Goal: Task Accomplishment & Management: Manage account settings

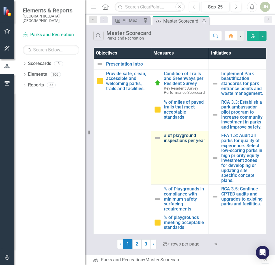
click at [170, 143] on link "# of playground inspections per year" at bounding box center [185, 138] width 42 height 10
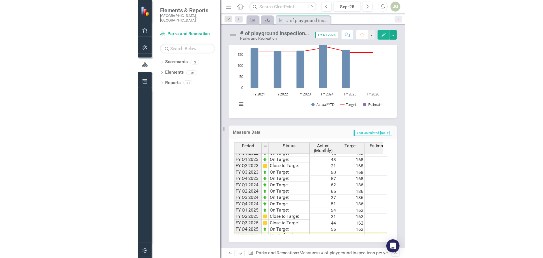
scroll to position [78, 0]
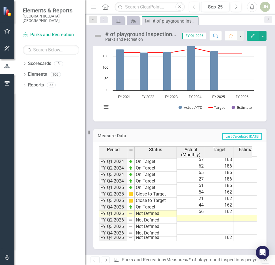
drag, startPoint x: 198, startPoint y: 212, endPoint x: 205, endPoint y: 218, distance: 9.2
click at [198, 215] on td at bounding box center [191, 218] width 28 height 7
type textarea "46"
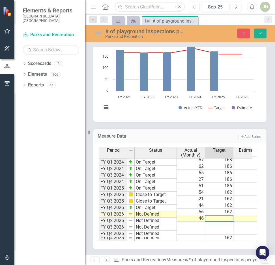
click at [188, 134] on td "Add Add Series" at bounding box center [224, 136] width 75 height 7
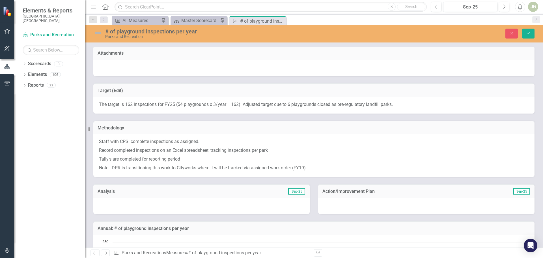
scroll to position [0, 0]
click at [117, 203] on div at bounding box center [201, 206] width 217 height 16
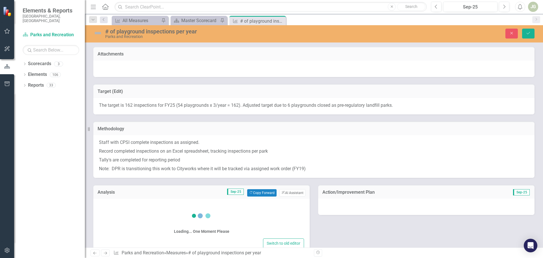
click at [115, 205] on div "Loading... One Moment Please" at bounding box center [201, 220] width 205 height 33
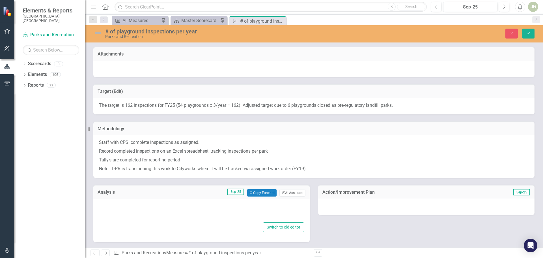
click at [113, 206] on div at bounding box center [201, 212] width 205 height 18
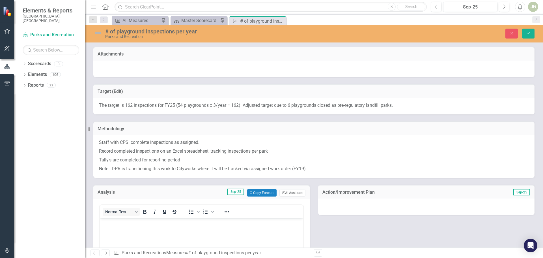
click at [116, 207] on div "Normal Text" at bounding box center [141, 211] width 83 height 11
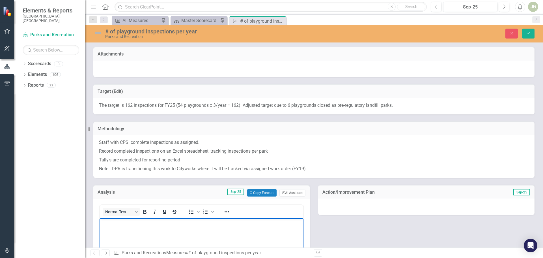
click at [114, 227] on body "Rich Text Area. Press ALT-0 for help." at bounding box center [202, 260] width 204 height 85
click at [264, 188] on div "Analysis Sep-25 Copy Forward Copy Forward ClearPoint AI AI Assistant" at bounding box center [201, 192] width 217 height 14
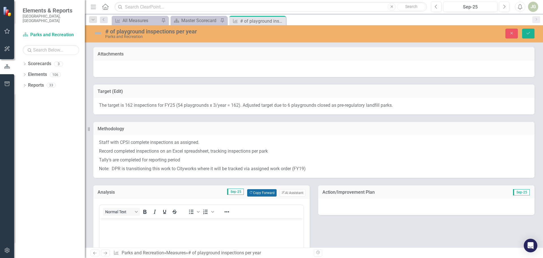
click at [264, 191] on button "Copy Forward Copy Forward" at bounding box center [261, 192] width 29 height 7
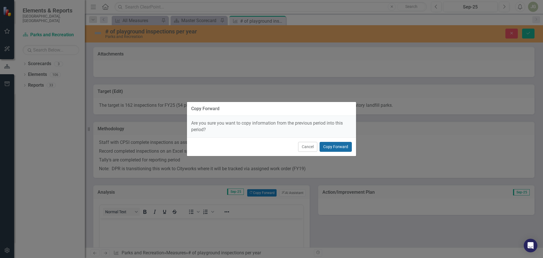
click at [275, 145] on button "Copy Forward" at bounding box center [336, 147] width 32 height 10
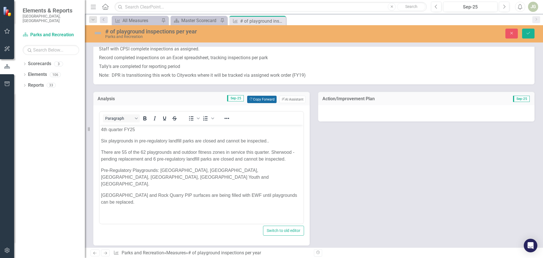
scroll to position [113, 0]
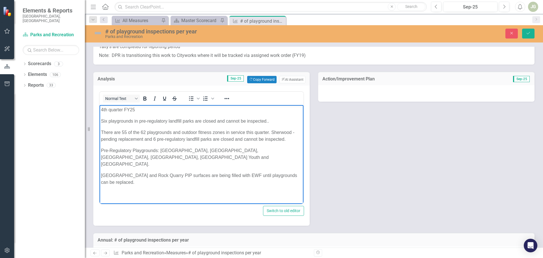
drag, startPoint x: 271, startPoint y: 120, endPoint x: 100, endPoint y: 118, distance: 171.2
click at [100, 118] on body "4th quarter FY25 Six playgrounds in pre-regulatory landfill parks are closed an…" at bounding box center [202, 148] width 204 height 87
paste body "Rich Text Area. Press ALT-0 for help."
click at [275, 146] on div "Analysis Sep-25 Copy Forward Copy Forward ClearPoint AI AI Assistant Normal Tex…" at bounding box center [314, 145] width 450 height 161
click at [109, 120] on p "Rich Text Area. Press ALT-0 for help." at bounding box center [201, 120] width 201 height 7
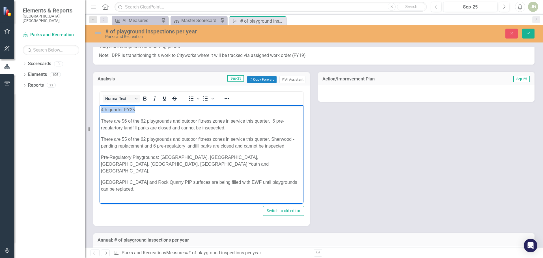
drag, startPoint x: 136, startPoint y: 110, endPoint x: 188, endPoint y: 212, distance: 114.8
click at [100, 107] on html "4th quarter FY25 There are 56 of the 62 playgrounds and outdoor fitness zones i…" at bounding box center [202, 151] width 204 height 93
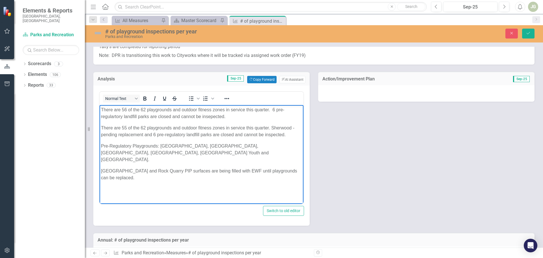
click at [255, 111] on p "There are 56 of the 62 playgrounds and outdoor fitness zones in service this qu…" at bounding box center [201, 113] width 201 height 14
click at [113, 115] on p "There are 56 of the 62 playgrounds and outdoor fitness zones in service this fi…" at bounding box center [201, 113] width 201 height 14
click at [115, 116] on p "There are 56 of the 62 playgrounds and outdoor fitness zones in service this fi…" at bounding box center [201, 113] width 201 height 14
click at [209, 115] on p "There are 56 of the 62 playgrounds and outdoor fitness zones in service this fi…" at bounding box center [201, 113] width 201 height 14
click at [237, 120] on body "There are 56 of the 62 playgrounds and outdoor fitness zones in service this fi…" at bounding box center [202, 147] width 204 height 85
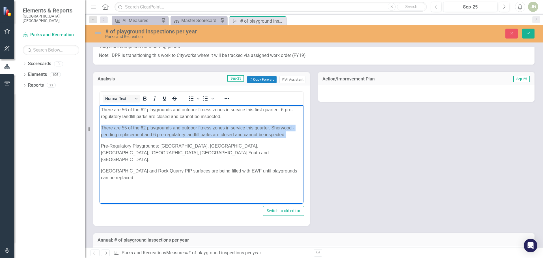
drag, startPoint x: 288, startPoint y: 135, endPoint x: 100, endPoint y: 126, distance: 187.9
click at [100, 126] on body "There are 56 of the 62 playgrounds and outdoor fitness zones in service this fi…" at bounding box center [202, 147] width 204 height 85
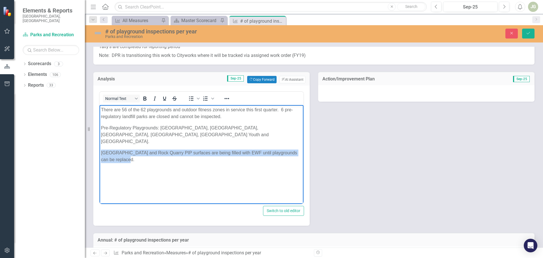
drag, startPoint x: 123, startPoint y: 151, endPoint x: 101, endPoint y: 143, distance: 23.8
click at [101, 149] on p "[GEOGRAPHIC_DATA] and Rock Quarry PIP surfaces are being filled with EWF until …" at bounding box center [201, 156] width 201 height 14
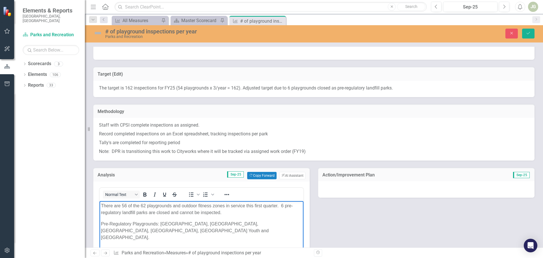
scroll to position [0, 0]
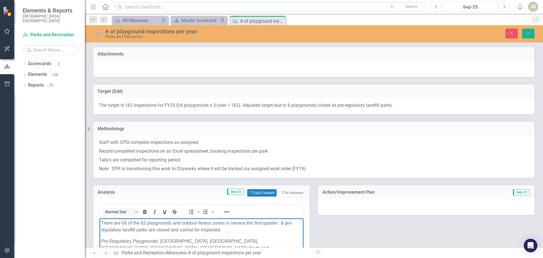
click at [97, 33] on img at bounding box center [97, 33] width 9 height 9
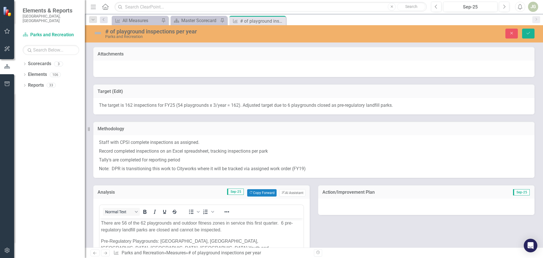
click at [97, 33] on img at bounding box center [97, 33] width 9 height 9
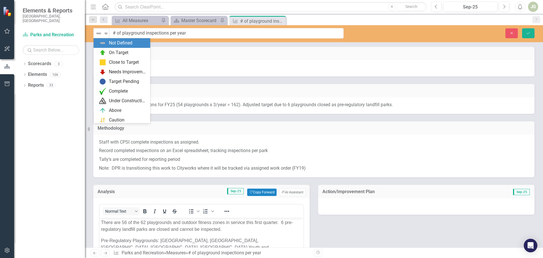
click at [97, 33] on img at bounding box center [98, 33] width 7 height 7
click at [104, 51] on img at bounding box center [102, 52] width 7 height 7
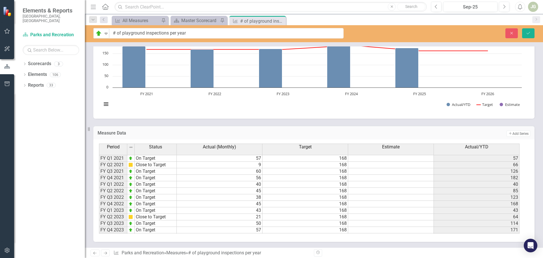
scroll to position [250, 0]
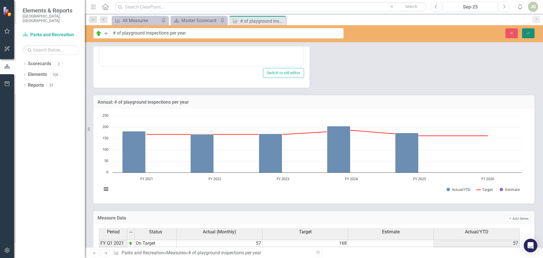
click at [275, 32] on icon "Save" at bounding box center [528, 33] width 5 height 4
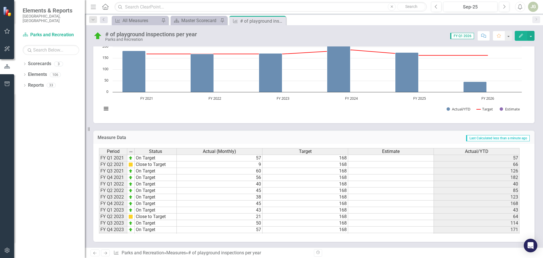
scroll to position [78, 0]
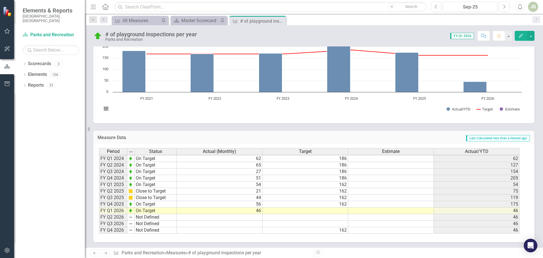
click at [275, 211] on td at bounding box center [306, 210] width 86 height 7
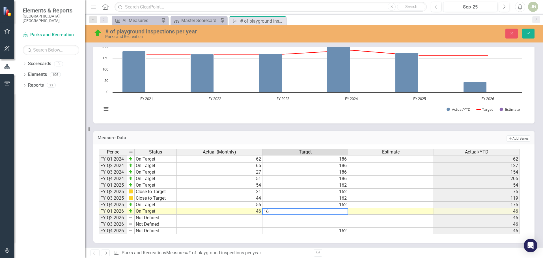
type textarea "162"
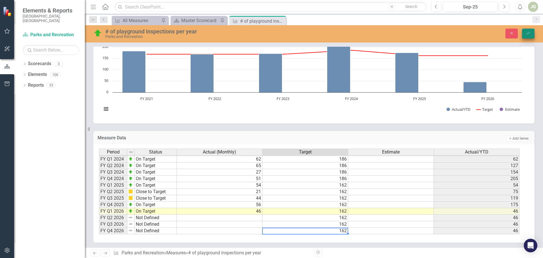
type textarea "162"
click at [275, 33] on icon "Save" at bounding box center [528, 33] width 5 height 4
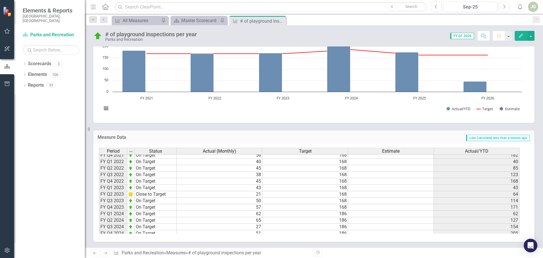
scroll to position [21, 0]
click at [275, 19] on icon "Close" at bounding box center [281, 21] width 6 height 5
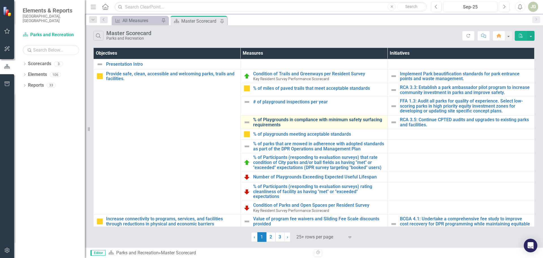
click at [275, 120] on link "% of Playgrounds in compliance with minimum safety surfacing requirements" at bounding box center [319, 122] width 132 height 10
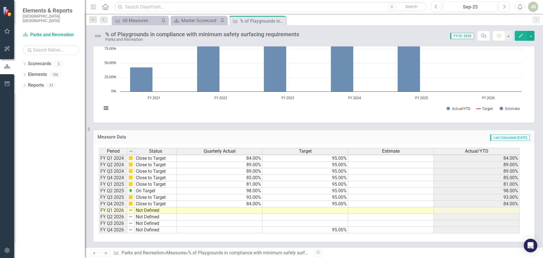
click at [275, 210] on td at bounding box center [477, 210] width 86 height 7
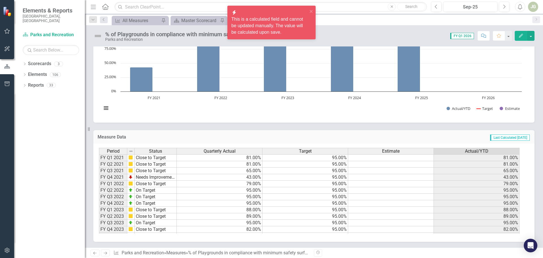
scroll to position [181, 0]
click at [197, 135] on h3 "Measure Data" at bounding box center [188, 137] width 180 height 5
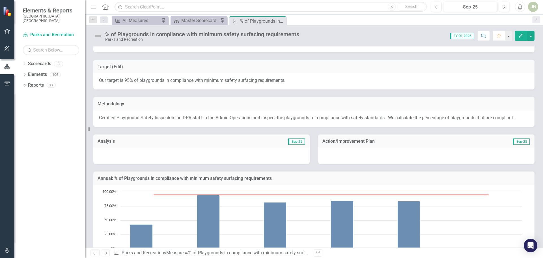
scroll to position [11, 0]
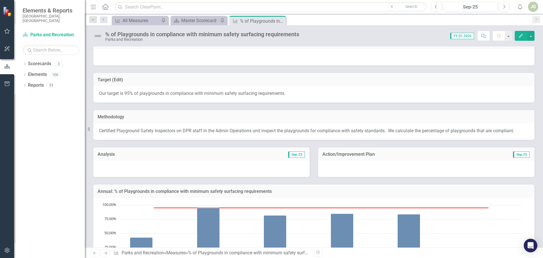
click at [130, 163] on div at bounding box center [201, 168] width 217 height 16
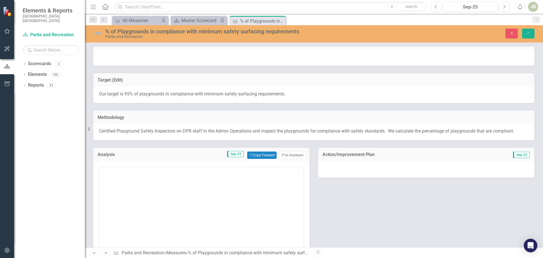
scroll to position [0, 0]
click at [255, 154] on button "Copy Forward Copy Forward" at bounding box center [261, 154] width 29 height 7
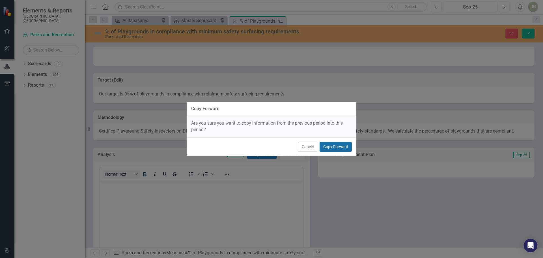
click at [275, 145] on button "Copy Forward" at bounding box center [336, 147] width 32 height 10
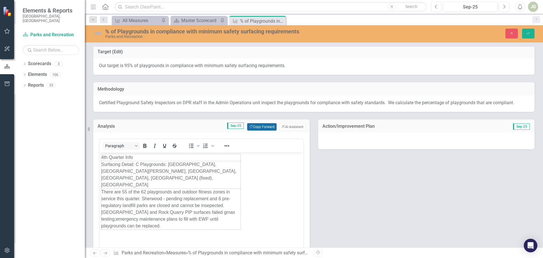
scroll to position [68, 0]
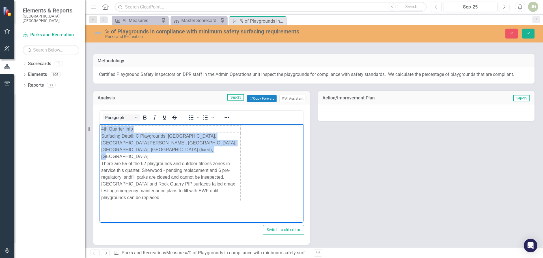
drag, startPoint x: 132, startPoint y: 150, endPoint x: 100, endPoint y: 138, distance: 34.6
click at [100, 138] on body "4th Quarter Info Surfacing Detail: C Playgrounds: [GEOGRAPHIC_DATA], [GEOGRAPHI…" at bounding box center [202, 166] width 204 height 85
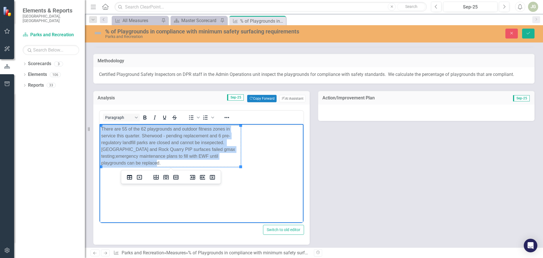
drag, startPoint x: 168, startPoint y: 162, endPoint x: 101, endPoint y: 130, distance: 74.3
click at [101, 130] on td "There are 55 of the 62 playgrounds and outdoor fitness zones in service this qu…" at bounding box center [171, 146] width 140 height 41
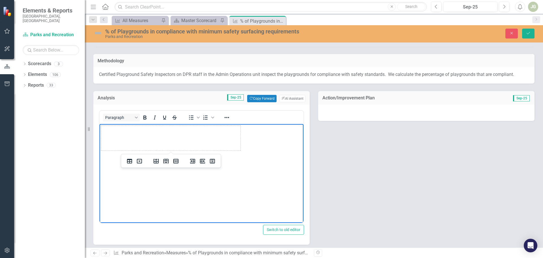
click at [209, 184] on body "Rich Text Area. Press ALT-0 for help." at bounding box center [202, 166] width 204 height 85
click at [238, 142] on td "Rich Text Area. Press ALT-0 for help." at bounding box center [171, 138] width 140 height 25
click at [213, 160] on icon "Delete column" at bounding box center [212, 161] width 5 height 5
click at [229, 183] on body "Rich Text Area. Press ALT-0 for help." at bounding box center [202, 166] width 204 height 85
click at [275, 158] on div "Analysis Sep-25 Copy Forward Copy Forward ClearPoint AI AI Assistant Paragraph …" at bounding box center [314, 163] width 450 height 161
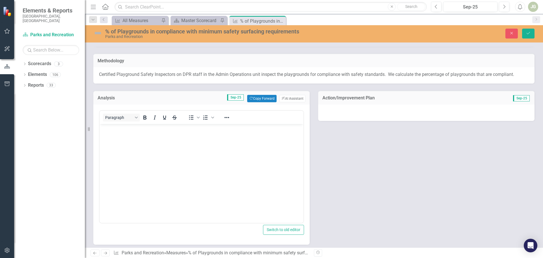
click at [135, 132] on body "Rich Text Area. Press ALT-0 for help." at bounding box center [202, 166] width 204 height 85
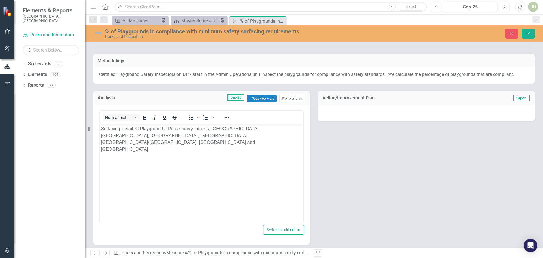
click at [275, 181] on div "Analysis Sep-25 Copy Forward Copy Forward ClearPoint AI AI Assistant Normal Tex…" at bounding box center [314, 163] width 450 height 161
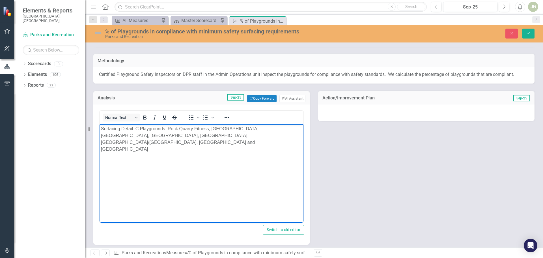
click at [138, 142] on p "Surfacing Detail: C Playgrounds: Rock Quarry Fitness, [GEOGRAPHIC_DATA], [GEOGR…" at bounding box center [201, 138] width 201 height 27
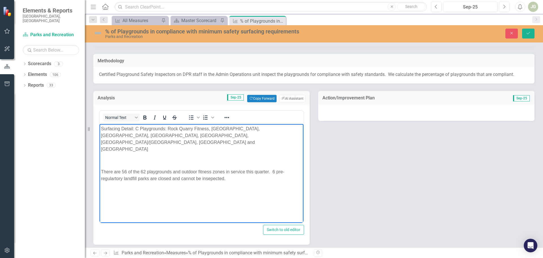
click at [209, 172] on p "There are 56 of the 62 playgrounds and outdoor fitness zones in service this qu…" at bounding box center [201, 175] width 201 height 14
click at [115, 171] on p "There are 56 of the 62 playgrounds and outdoor fitness zones in service this qu…" at bounding box center [201, 175] width 201 height 14
click at [147, 187] on p "Rich Text Area. Press ALT-0 for help." at bounding box center [201, 190] width 201 height 7
drag, startPoint x: 228, startPoint y: 170, endPoint x: 171, endPoint y: 170, distance: 56.6
click at [171, 170] on p "There are 56 of the 62 playgrounds and outdoor fitness zones in service this qu…" at bounding box center [201, 175] width 201 height 14
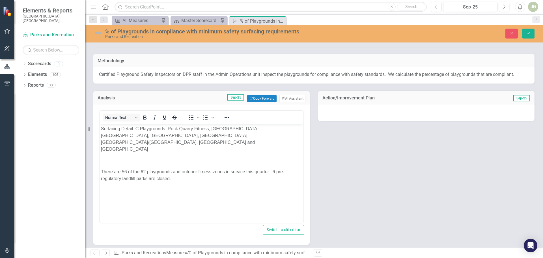
click at [275, 178] on div "Analysis Sep-25 Copy Forward Copy Forward ClearPoint AI AI Assistant Normal Tex…" at bounding box center [314, 163] width 450 height 161
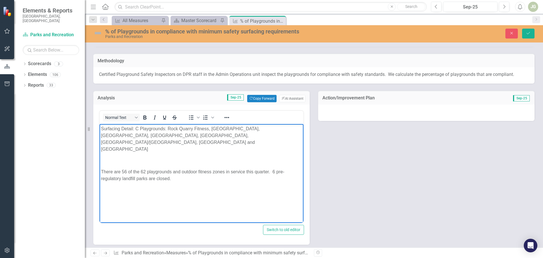
click at [153, 144] on p "Surfacing Detail: C Playgrounds: Rock Quarry Fitness, [GEOGRAPHIC_DATA], [GEOGR…" at bounding box center [201, 138] width 201 height 27
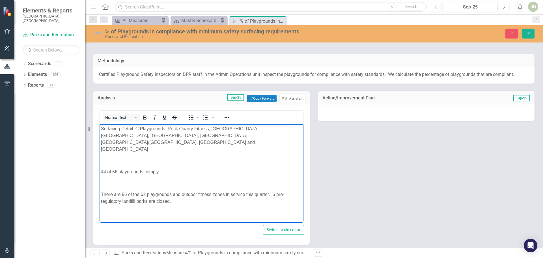
click at [275, 174] on div "Analysis Sep-25 Copy Forward Copy Forward ClearPoint AI AI Assistant Normal Tex…" at bounding box center [314, 163] width 450 height 161
click at [176, 168] on p "44 of 56 playgrounds comply -" at bounding box center [201, 171] width 201 height 7
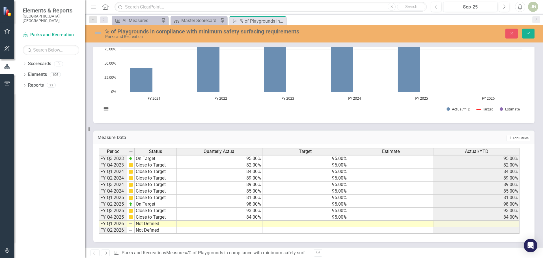
scroll to position [78, 0]
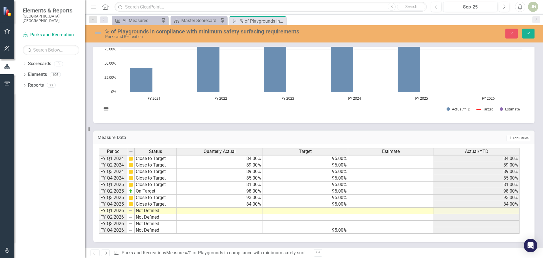
click at [251, 211] on td at bounding box center [220, 210] width 86 height 7
type textarea "79"
type textarea "95"
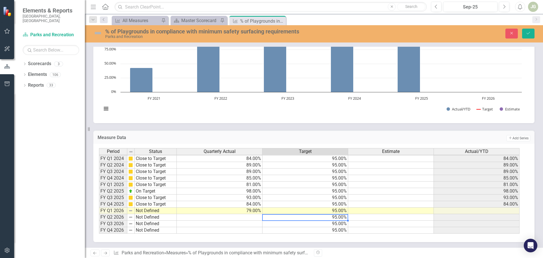
type textarea "95"
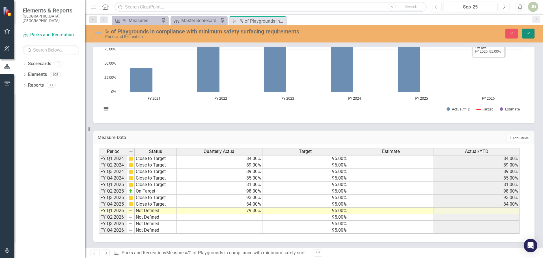
click at [275, 32] on icon "Save" at bounding box center [528, 33] width 5 height 4
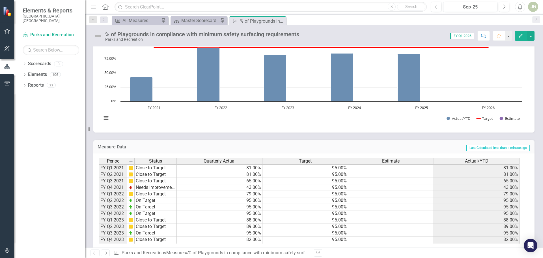
scroll to position [28, 0]
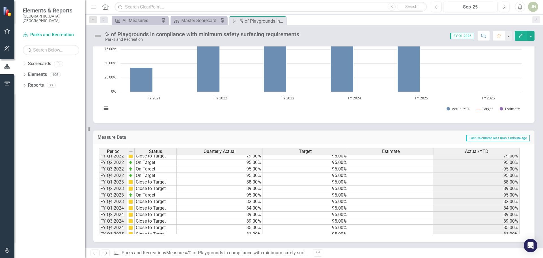
click at [97, 33] on img at bounding box center [97, 35] width 9 height 9
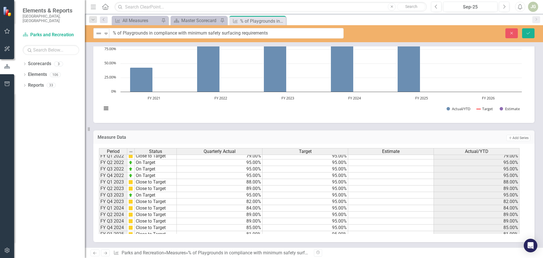
click at [97, 33] on img at bounding box center [98, 33] width 7 height 7
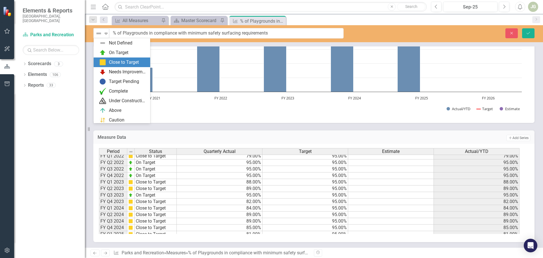
click at [105, 59] on div "Close to Target" at bounding box center [122, 62] width 57 height 10
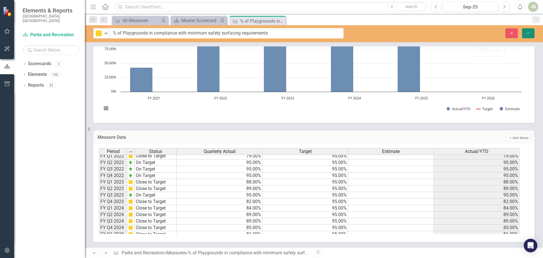
click at [275, 33] on icon "submit" at bounding box center [528, 33] width 3 height 2
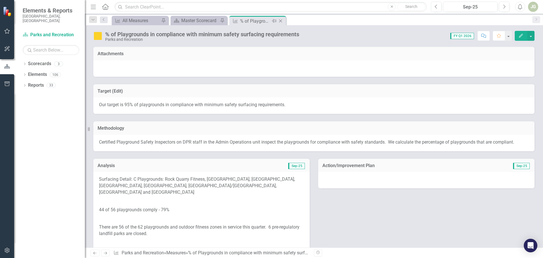
click at [275, 21] on icon "Close" at bounding box center [281, 21] width 6 height 5
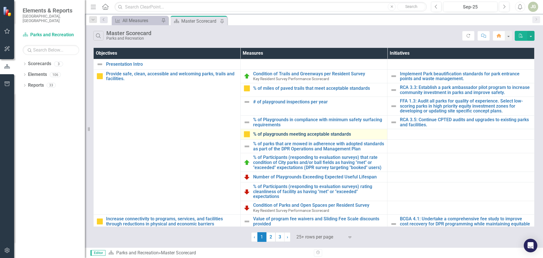
click at [275, 134] on link "% of playgrounds meeting acceptable standards" at bounding box center [319, 134] width 132 height 5
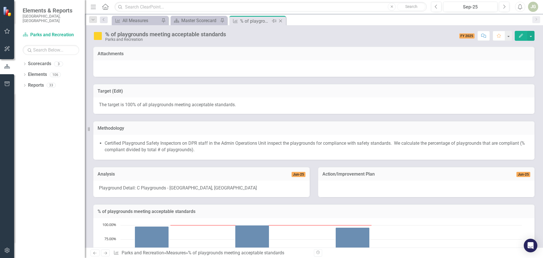
click at [275, 21] on icon "Close" at bounding box center [281, 21] width 6 height 5
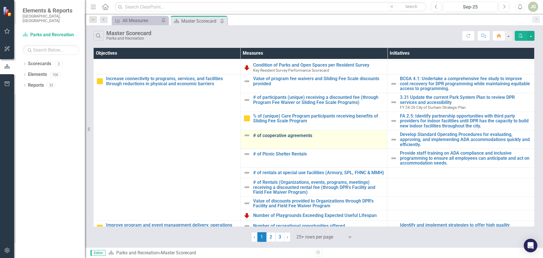
scroll to position [142, 0]
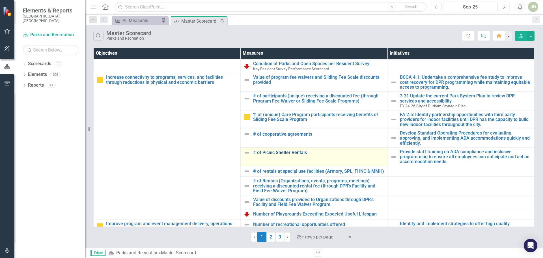
click at [275, 153] on link "# of Picnic Shelter Rentals" at bounding box center [319, 152] width 132 height 5
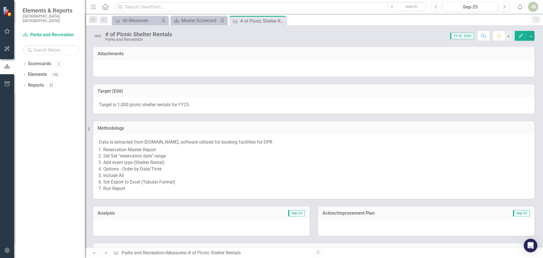
click at [275, 155] on li "Set Set "reservation date" range" at bounding box center [316, 156] width 426 height 7
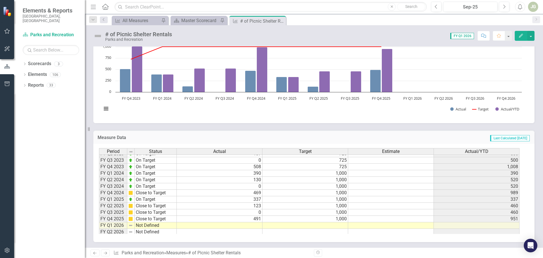
scroll to position [78, 0]
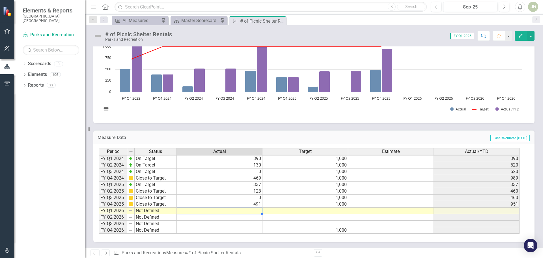
click at [253, 211] on td at bounding box center [220, 210] width 86 height 7
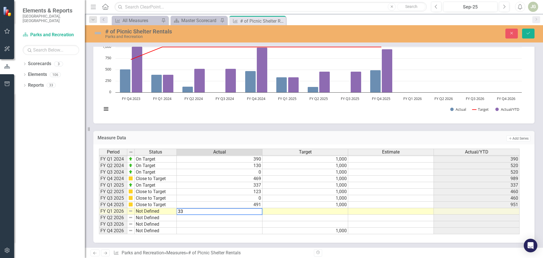
type textarea "336"
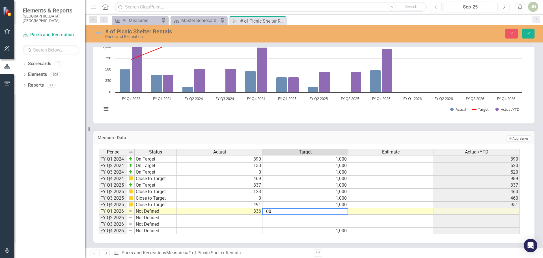
type textarea "1000"
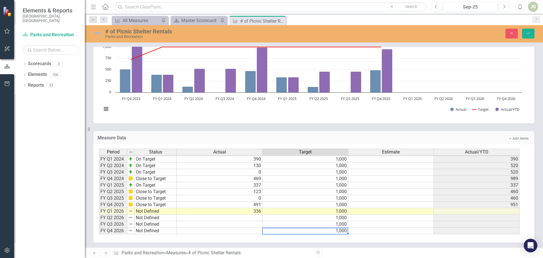
type textarea "1000"
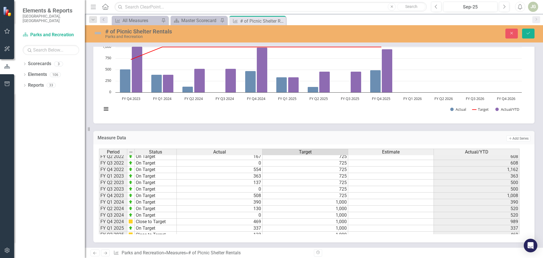
scroll to position [0, 0]
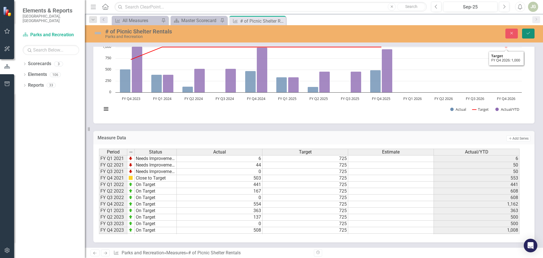
click at [275, 34] on icon "Save" at bounding box center [528, 33] width 5 height 4
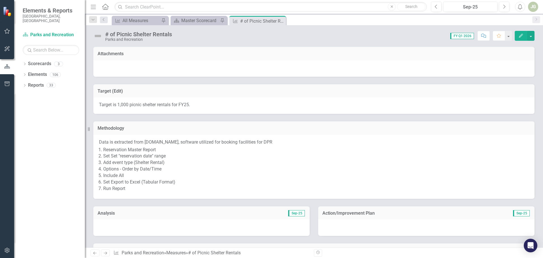
scroll to position [57, 0]
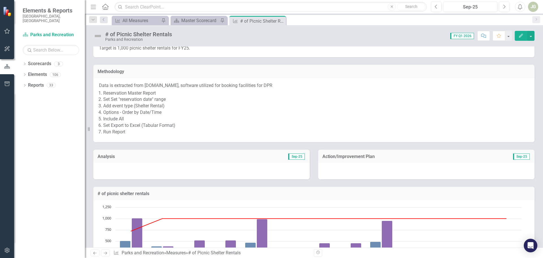
click at [115, 170] on div at bounding box center [201, 171] width 217 height 16
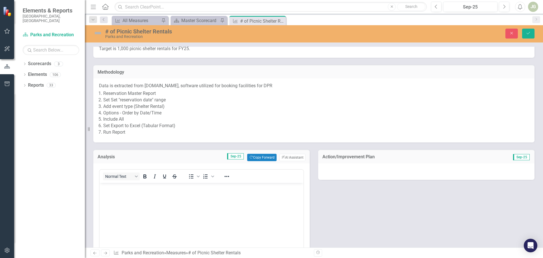
scroll to position [0, 0]
click at [257, 157] on button "Copy Forward Copy Forward" at bounding box center [261, 157] width 29 height 7
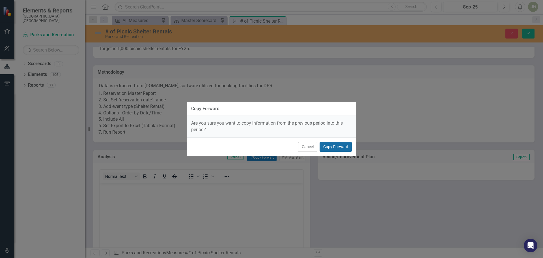
click at [275, 144] on button "Copy Forward" at bounding box center [336, 147] width 32 height 10
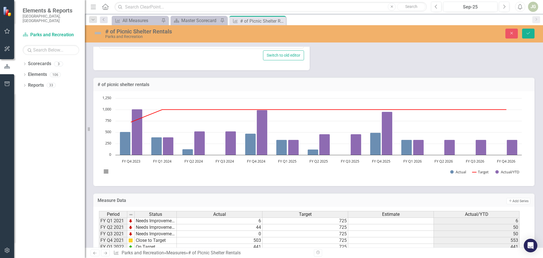
scroll to position [211, 0]
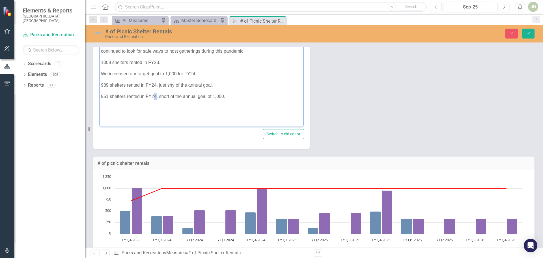
click at [155, 96] on p "951 shelters rented in FY24, short of the annual goal of 1,000." at bounding box center [201, 96] width 201 height 7
drag, startPoint x: 214, startPoint y: 85, endPoint x: 157, endPoint y: 85, distance: 57.5
click at [157, 85] on p "989 shelters rented in FY24, just shy of the annual goal." at bounding box center [201, 85] width 201 height 7
click at [209, 113] on html "Shelters are rented [DATE] through [DATE] each year. 1162 shelter rentals in [G…" at bounding box center [202, 70] width 204 height 85
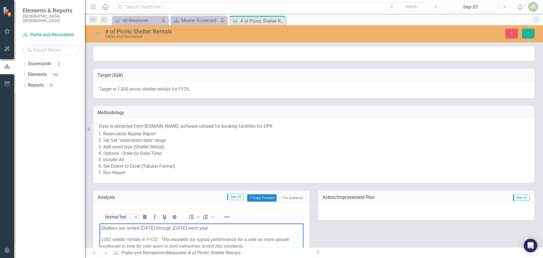
scroll to position [13, 0]
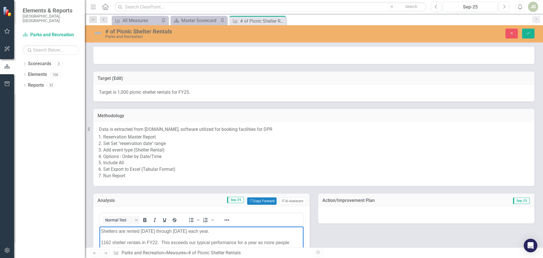
click at [99, 33] on img at bounding box center [97, 33] width 9 height 9
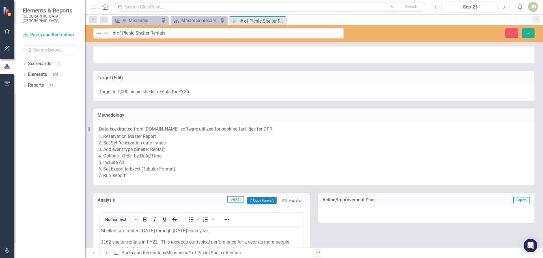
click at [99, 33] on img at bounding box center [98, 33] width 7 height 7
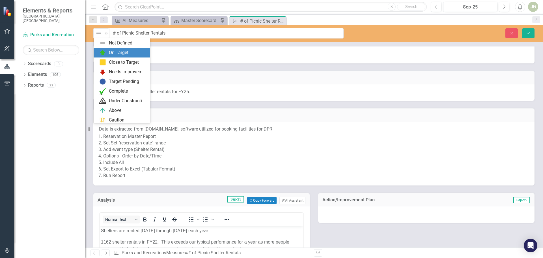
click at [102, 52] on img at bounding box center [102, 52] width 7 height 7
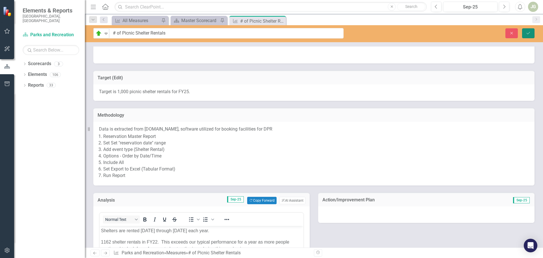
click at [275, 32] on icon "Save" at bounding box center [528, 33] width 5 height 4
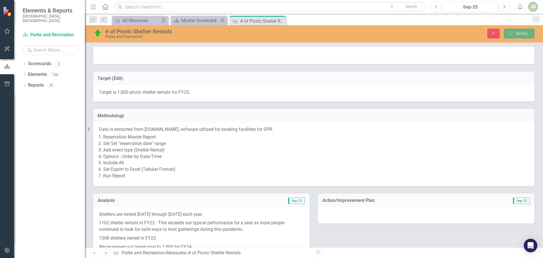
scroll to position [279, 0]
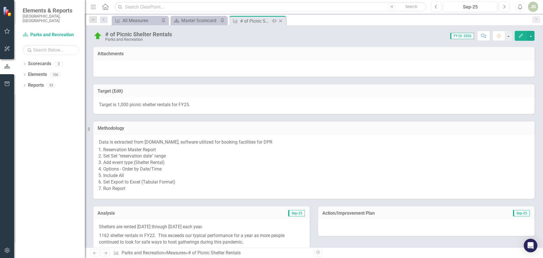
click at [275, 21] on icon "Close" at bounding box center [281, 21] width 6 height 5
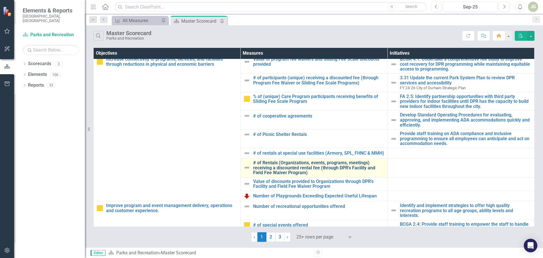
scroll to position [170, 0]
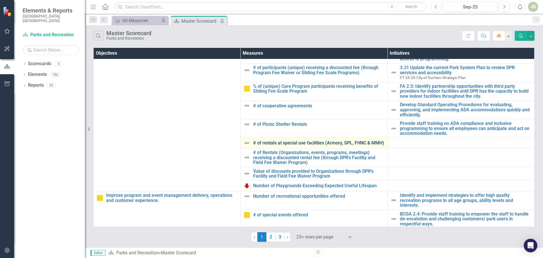
click at [275, 141] on link "# of rentals at special use facilities (Armory, SPL, FHNC & MMH)" at bounding box center [319, 142] width 132 height 5
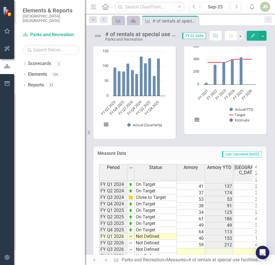
scroll to position [74, 0]
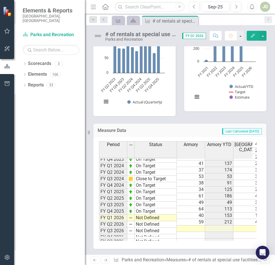
click at [192, 226] on td at bounding box center [191, 229] width 28 height 7
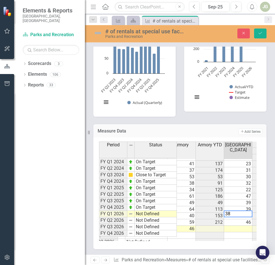
scroll to position [0, 38]
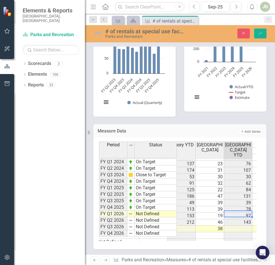
type textarea "38"
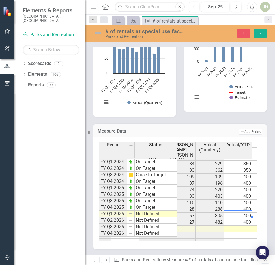
scroll to position [0, 236]
type textarea "400"
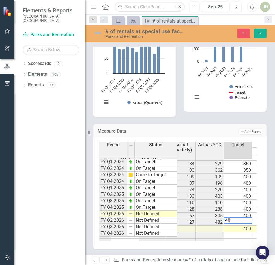
type textarea "400"
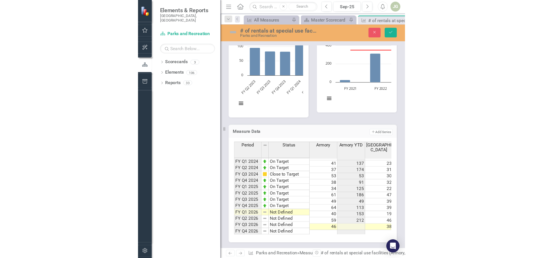
scroll to position [78, 0]
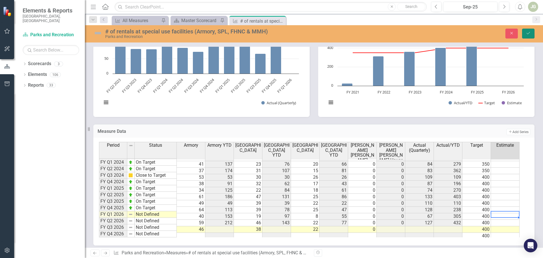
click at [275, 32] on icon "Save" at bounding box center [528, 33] width 5 height 4
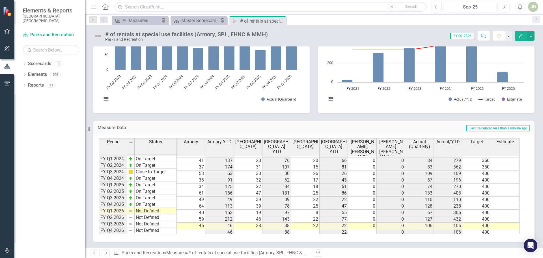
scroll to position [363, 0]
click at [99, 35] on img at bounding box center [97, 35] width 9 height 9
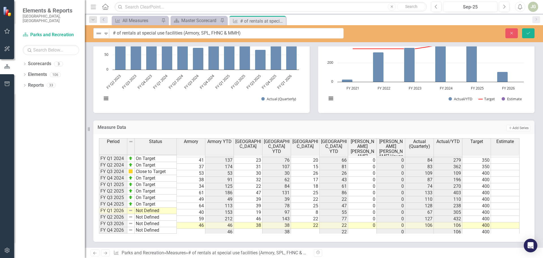
click at [99, 35] on img at bounding box center [98, 33] width 7 height 7
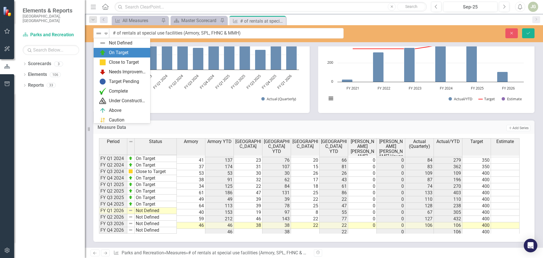
click at [102, 53] on img at bounding box center [102, 52] width 7 height 7
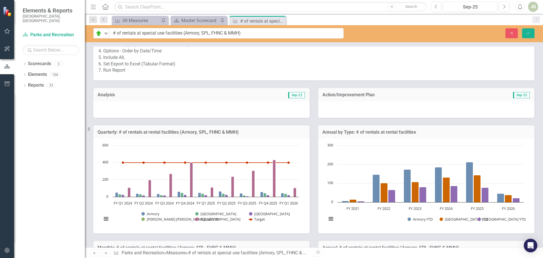
scroll to position [136, 0]
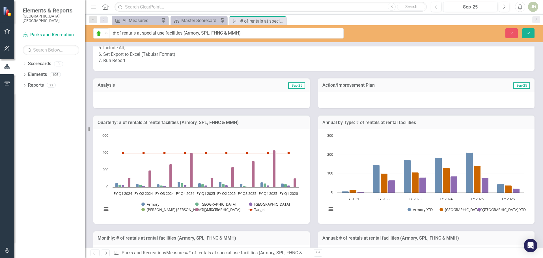
click at [123, 99] on div at bounding box center [201, 100] width 217 height 16
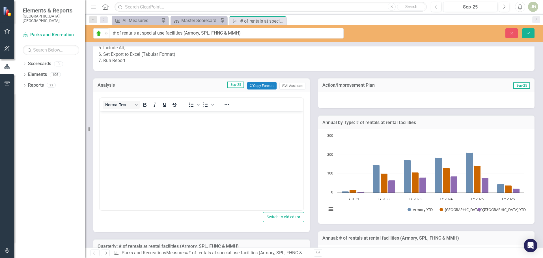
scroll to position [0, 0]
click at [262, 86] on button "Copy Forward Copy Forward" at bounding box center [261, 85] width 29 height 7
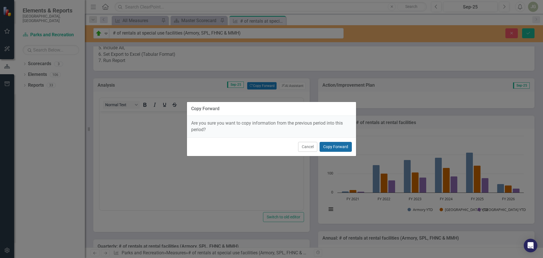
click at [275, 145] on button "Copy Forward" at bounding box center [336, 147] width 32 height 10
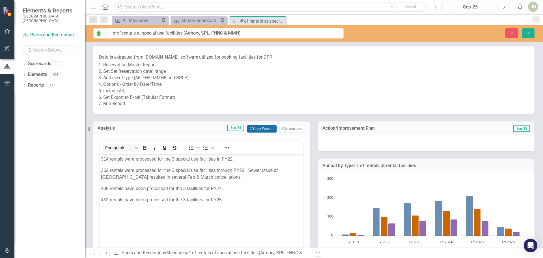
scroll to position [90, 0]
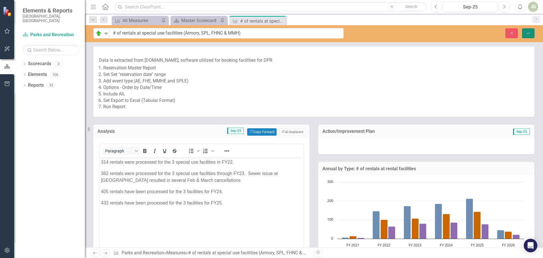
click at [275, 31] on icon "Save" at bounding box center [528, 33] width 5 height 4
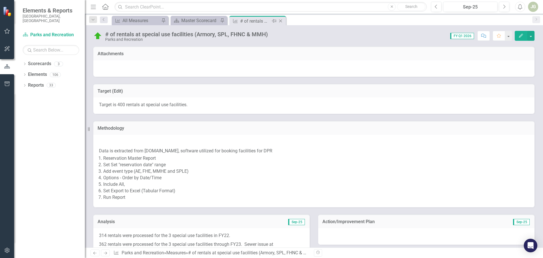
click at [275, 21] on icon at bounding box center [280, 21] width 3 height 3
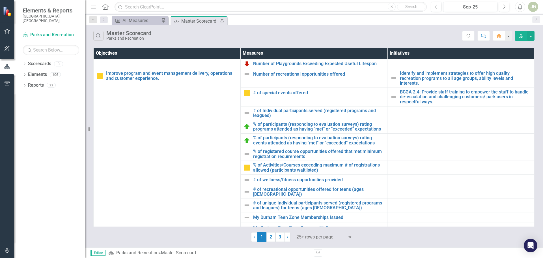
scroll to position [311, 0]
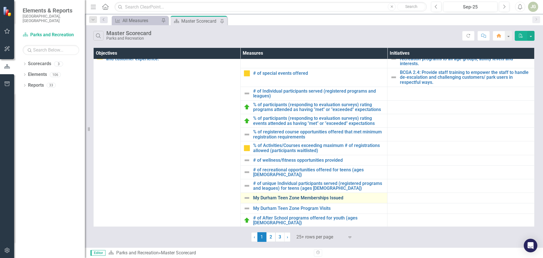
click at [275, 197] on link "My Durham Teen Zone Memberships Issued" at bounding box center [319, 197] width 132 height 5
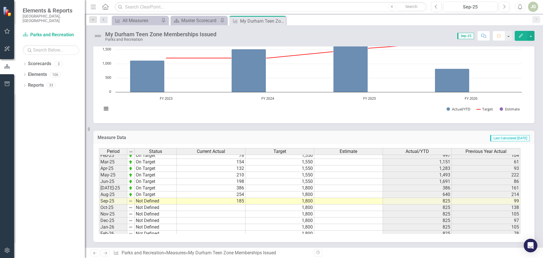
scroll to position [142, 0]
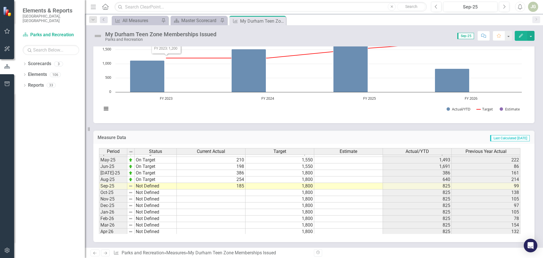
click at [98, 34] on img at bounding box center [97, 35] width 9 height 9
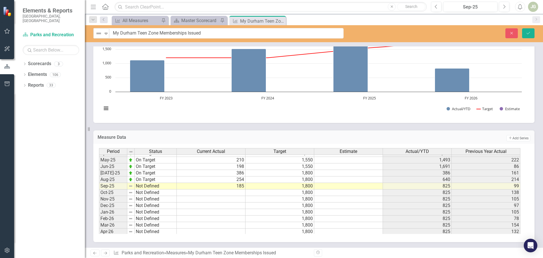
click at [98, 34] on img at bounding box center [98, 33] width 7 height 7
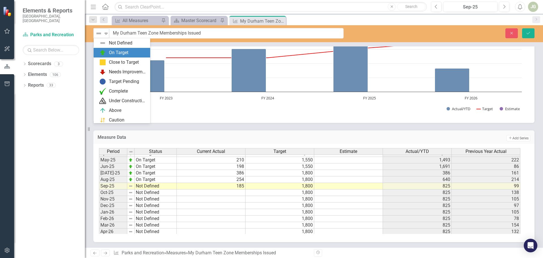
click at [103, 50] on img at bounding box center [102, 52] width 7 height 7
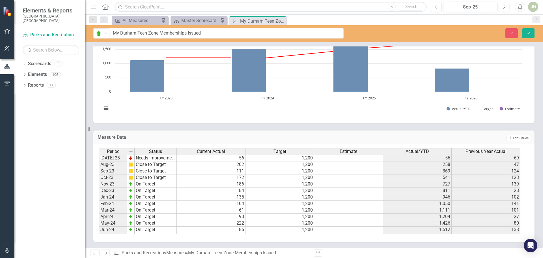
scroll to position [124, 0]
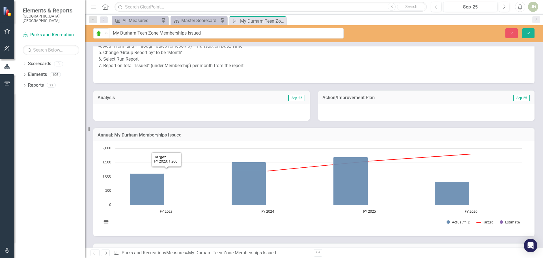
click at [141, 112] on div at bounding box center [201, 112] width 217 height 16
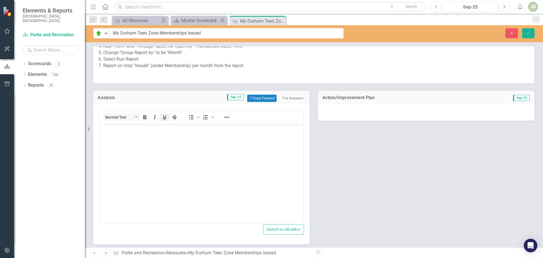
scroll to position [0, 0]
click at [255, 97] on button "Copy Forward Copy Forward" at bounding box center [261, 98] width 29 height 7
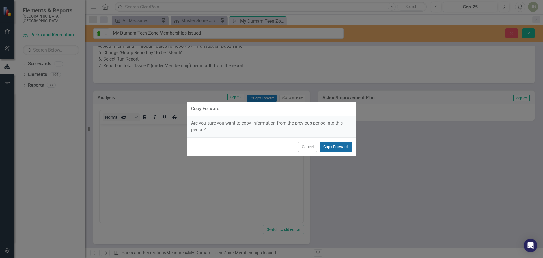
click at [275, 145] on button "Copy Forward" at bounding box center [336, 147] width 32 height 10
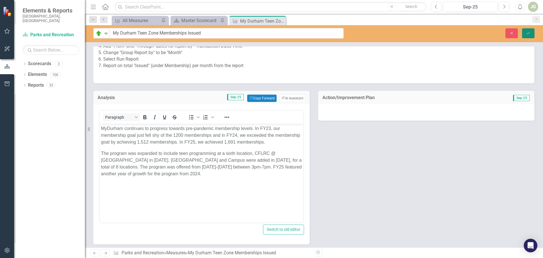
click at [275, 33] on icon "submit" at bounding box center [528, 33] width 3 height 2
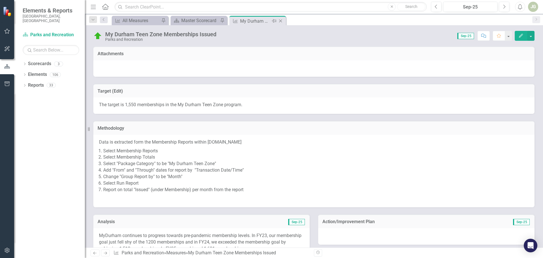
click at [275, 20] on icon at bounding box center [280, 21] width 3 height 3
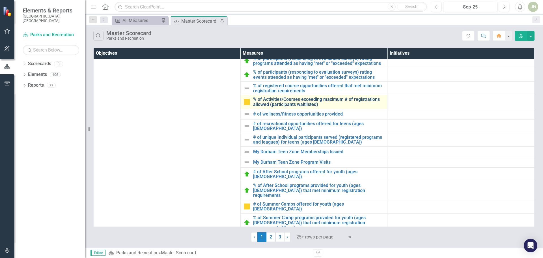
scroll to position [356, 0]
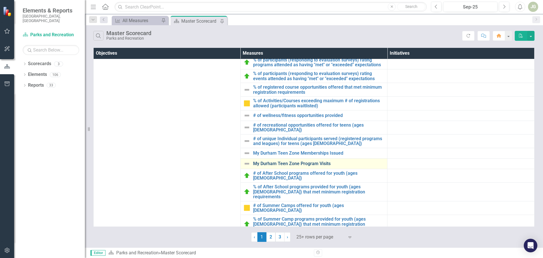
click at [275, 162] on link "My Durham Teen Zone Program Visits" at bounding box center [319, 163] width 132 height 5
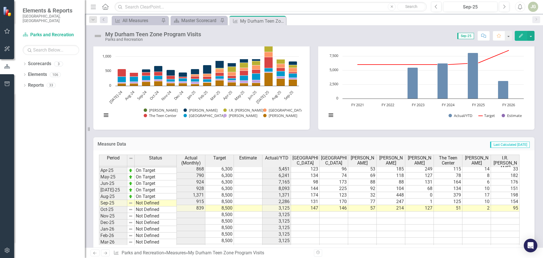
scroll to position [128, 0]
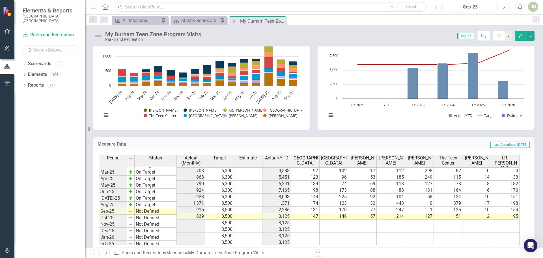
click at [99, 37] on img at bounding box center [97, 35] width 9 height 9
click at [99, 35] on img at bounding box center [97, 35] width 9 height 9
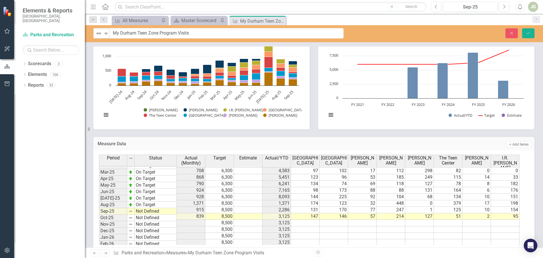
click at [99, 35] on img at bounding box center [98, 33] width 7 height 7
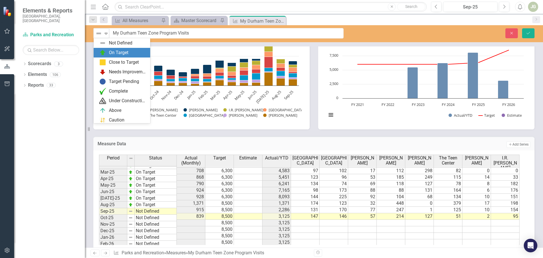
click at [100, 48] on div "On Target" at bounding box center [122, 53] width 57 height 10
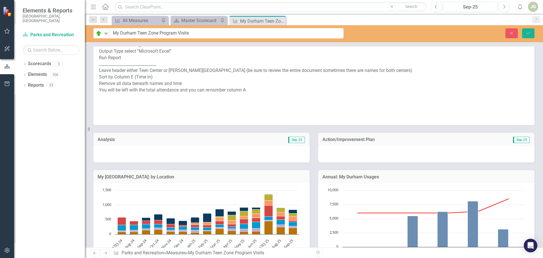
scroll to position [198, 0]
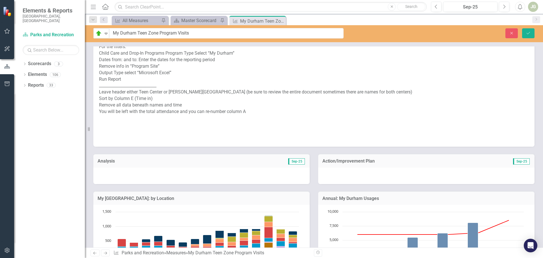
click at [122, 168] on div at bounding box center [201, 176] width 217 height 16
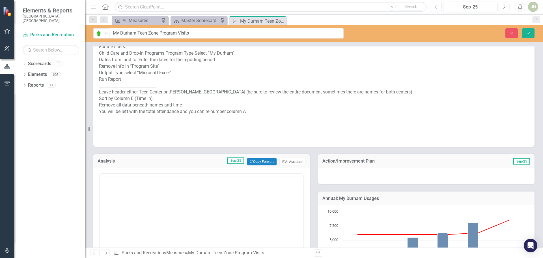
scroll to position [0, 0]
click at [254, 158] on button "Copy Forward Copy Forward" at bounding box center [261, 161] width 29 height 7
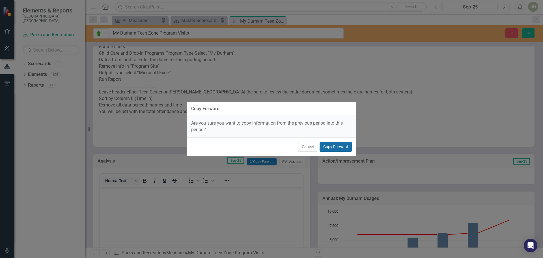
click at [275, 145] on button "Copy Forward" at bounding box center [336, 147] width 32 height 10
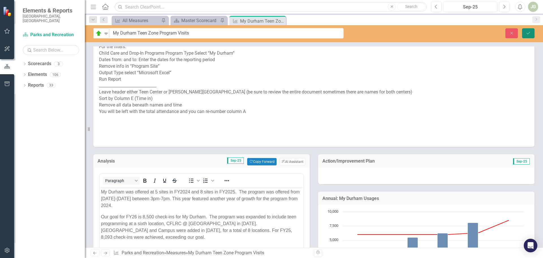
click at [275, 35] on icon "Save" at bounding box center [528, 33] width 5 height 4
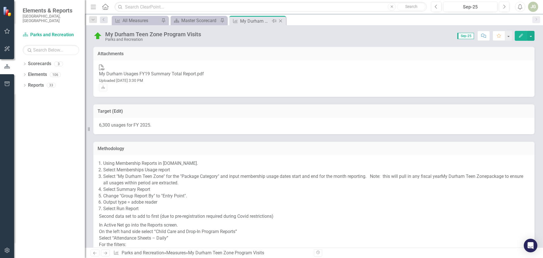
click at [275, 21] on icon "Close" at bounding box center [281, 21] width 6 height 5
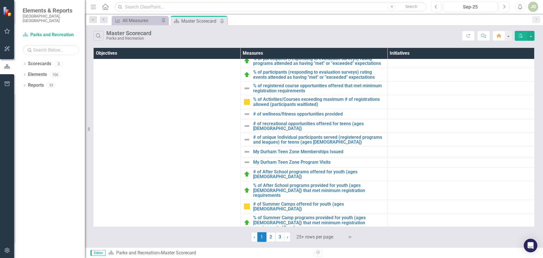
scroll to position [356, 0]
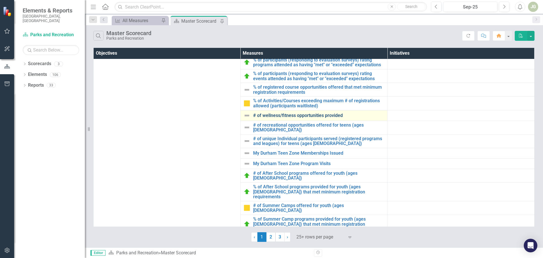
click at [272, 118] on link "# of wellness/fitness opportunities provided" at bounding box center [319, 115] width 132 height 5
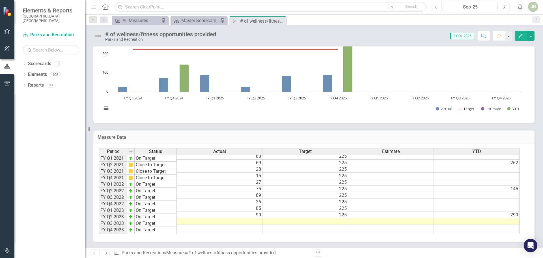
scroll to position [78, 0]
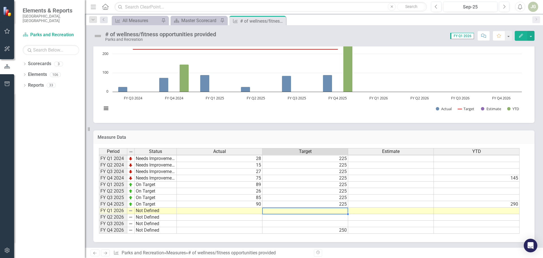
click at [275, 211] on td at bounding box center [306, 210] width 86 height 7
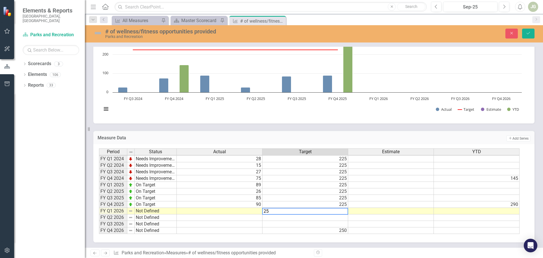
type textarea "250"
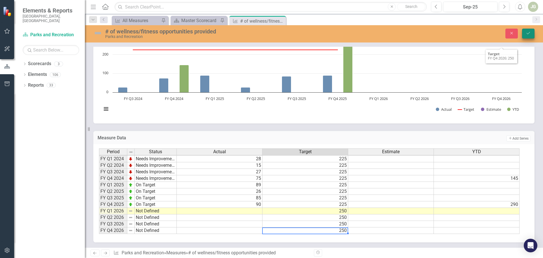
type textarea "250"
click at [275, 33] on icon "Save" at bounding box center [528, 33] width 5 height 4
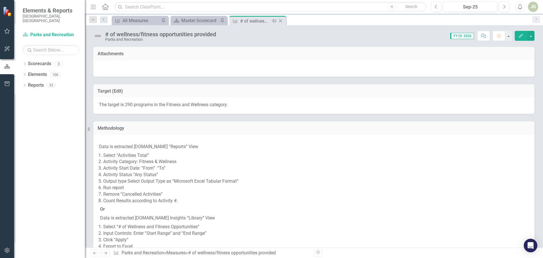
click at [275, 19] on icon "Close" at bounding box center [281, 21] width 6 height 5
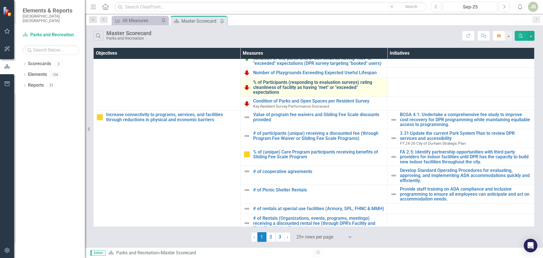
scroll to position [113, 0]
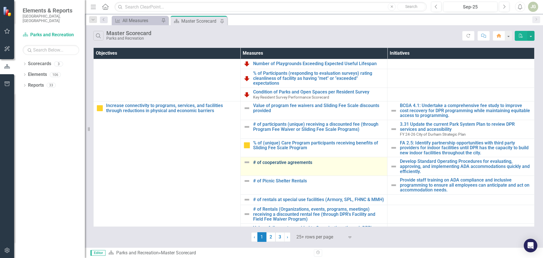
click at [275, 162] on link "# of cooperative agreements" at bounding box center [319, 162] width 132 height 5
